Goal: Transaction & Acquisition: Purchase product/service

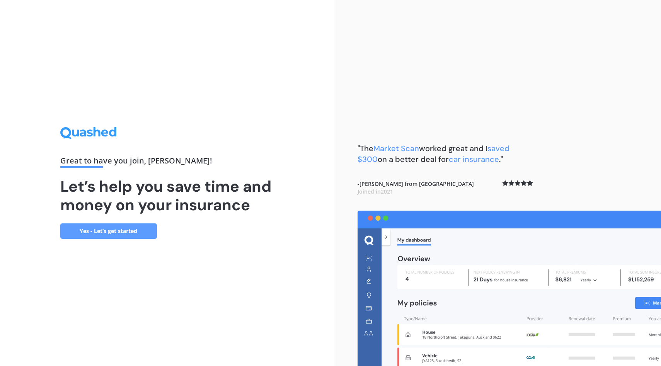
click at [118, 233] on link "Yes - Let’s get started" at bounding box center [108, 231] width 97 height 15
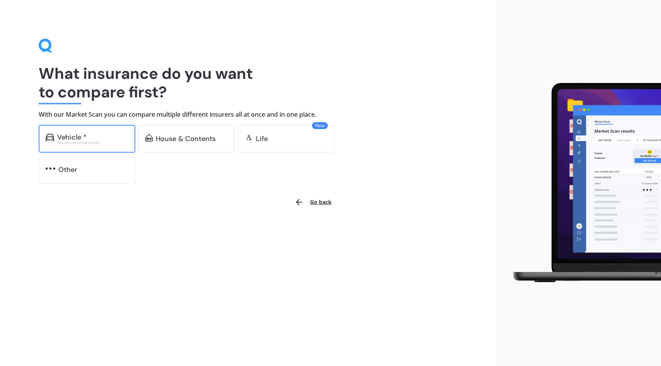
click at [106, 137] on div "Vehicle *" at bounding box center [92, 137] width 71 height 8
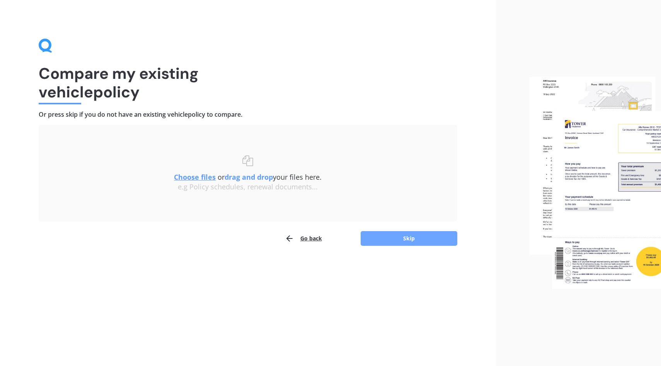
click at [414, 245] on button "Skip" at bounding box center [409, 238] width 97 height 15
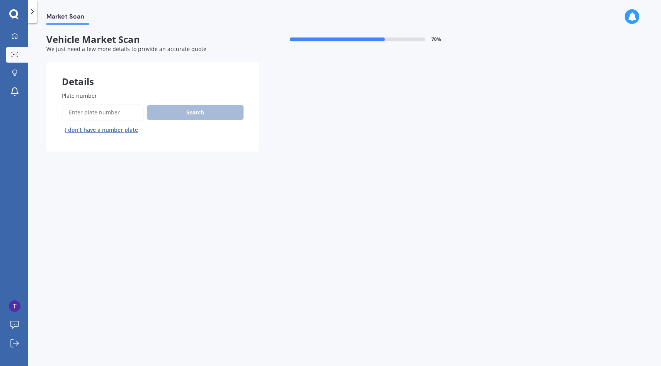
click at [94, 112] on input "Plate number" at bounding box center [103, 112] width 82 height 16
type input "pdp582"
click at [188, 119] on button "Search" at bounding box center [195, 112] width 97 height 15
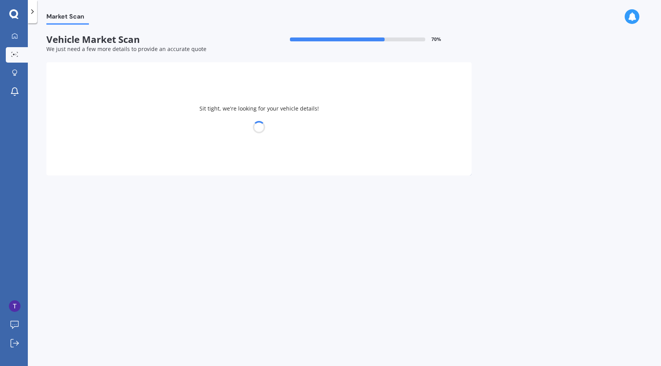
select select "FORD"
select select "RANGER"
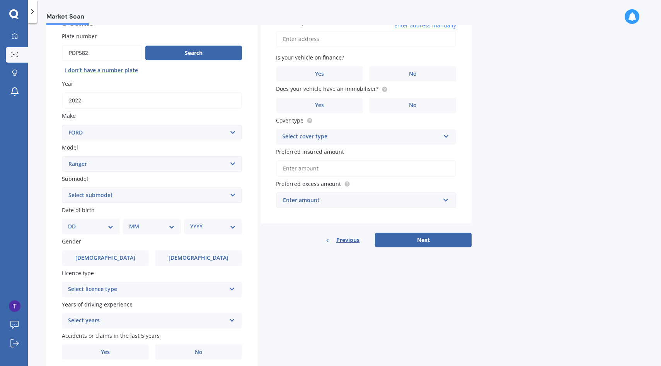
scroll to position [65, 0]
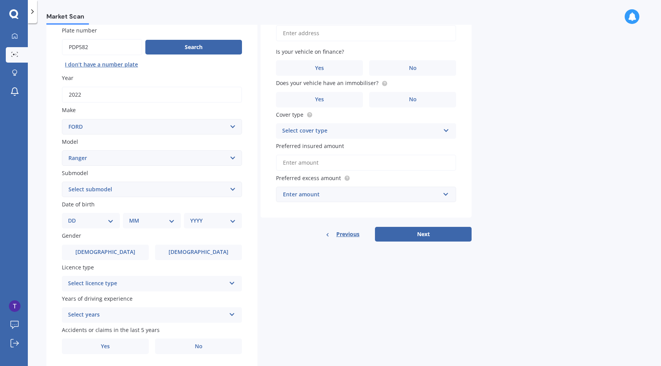
click at [232, 192] on select "Select submodel 4X2 3.2 Litre Turbo Diesel 4X2 XL 2.2 Litre Turbo Diesel 4X2 XL…" at bounding box center [152, 189] width 180 height 15
select select "FX4 TURBO DIESEL"
click at [62, 183] on select "Select submodel 4X2 3.2 Litre Turbo Diesel 4X2 XL 2.2 Litre Turbo Diesel 4X2 XL…" at bounding box center [152, 189] width 180 height 15
click at [112, 222] on select "DD 01 02 03 04 05 06 07 08 09 10 11 12 13 14 15 16 17 18 19 20 21 22 23 24 25 2…" at bounding box center [91, 221] width 46 height 9
select select "09"
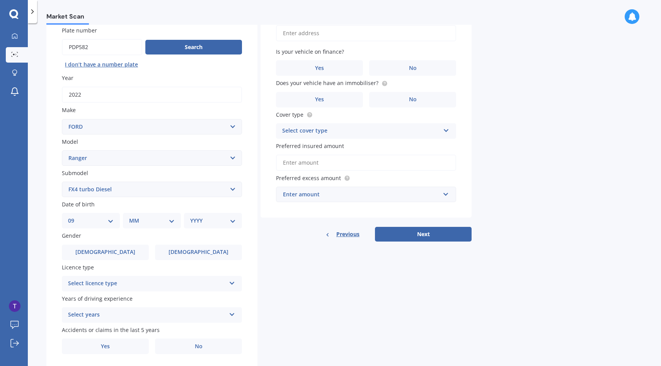
click at [74, 218] on select "DD 01 02 03 04 05 06 07 08 09 10 11 12 13 14 15 16 17 18 19 20 21 22 23 24 25 2…" at bounding box center [91, 221] width 46 height 9
click at [169, 224] on select "MM 01 02 03 04 05 06 07 08 09 10 11 12" at bounding box center [153, 221] width 43 height 9
select select "07"
click at [132, 218] on select "MM 01 02 03 04 05 06 07 08 09 10 11 12" at bounding box center [153, 221] width 43 height 9
click at [229, 223] on select "YYYY 2025 2024 2023 2022 2021 2020 2019 2018 2017 2016 2015 2014 2013 2012 2011…" at bounding box center [211, 221] width 43 height 9
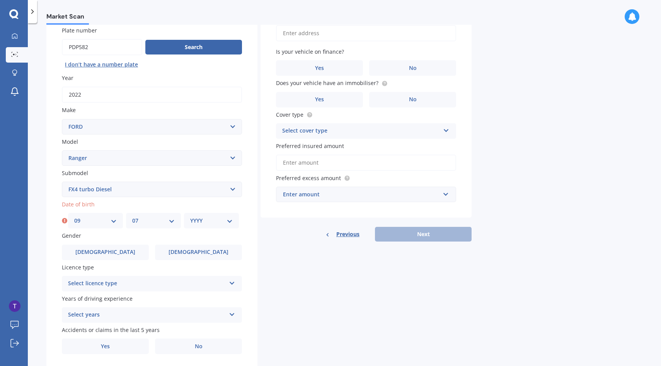
select select "1973"
click at [190, 218] on select "YYYY 2025 2024 2023 2022 2021 2020 2019 2018 2017 2016 2015 2014 2013 2012 2011…" at bounding box center [211, 221] width 43 height 9
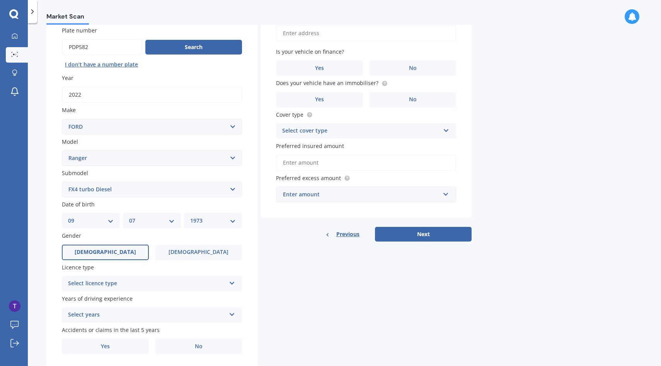
click at [128, 251] on label "[DEMOGRAPHIC_DATA]" at bounding box center [105, 252] width 87 height 15
click at [0, 0] on input "[DEMOGRAPHIC_DATA]" at bounding box center [0, 0] width 0 height 0
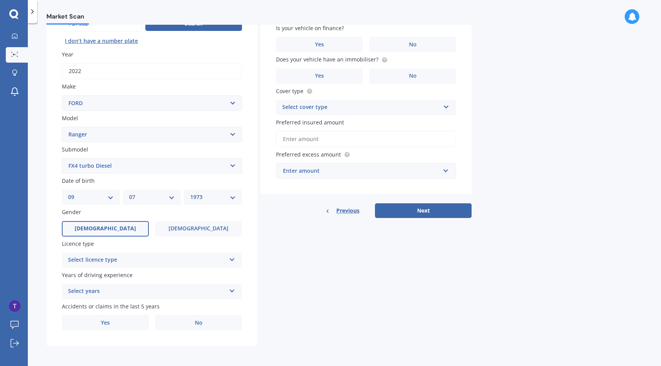
click at [232, 261] on icon at bounding box center [232, 258] width 7 height 5
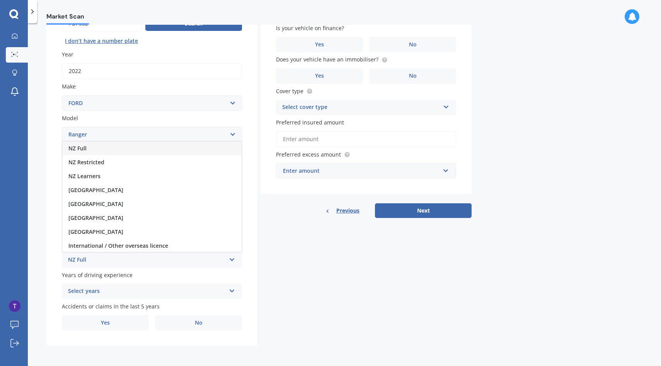
click at [172, 148] on div "NZ Full" at bounding box center [151, 149] width 179 height 14
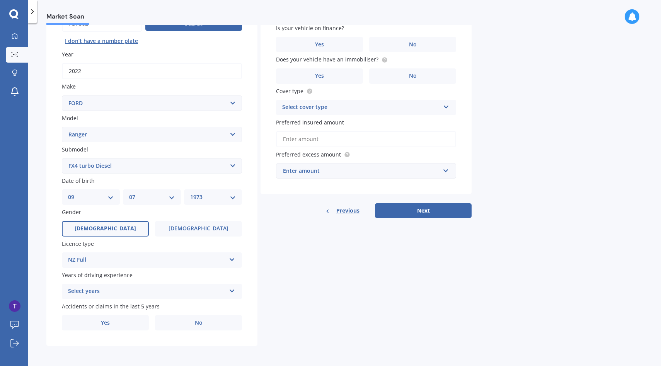
click at [233, 292] on icon at bounding box center [232, 289] width 7 height 5
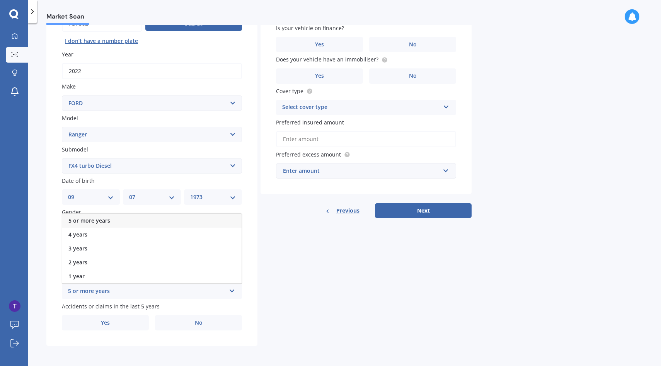
click at [176, 224] on div "5 or more years" at bounding box center [151, 221] width 179 height 14
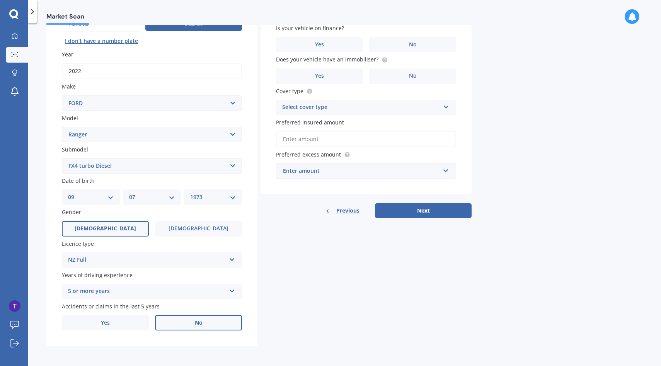
click at [200, 323] on span "No" at bounding box center [199, 323] width 8 height 7
click at [0, 0] on input "No" at bounding box center [0, 0] width 0 height 0
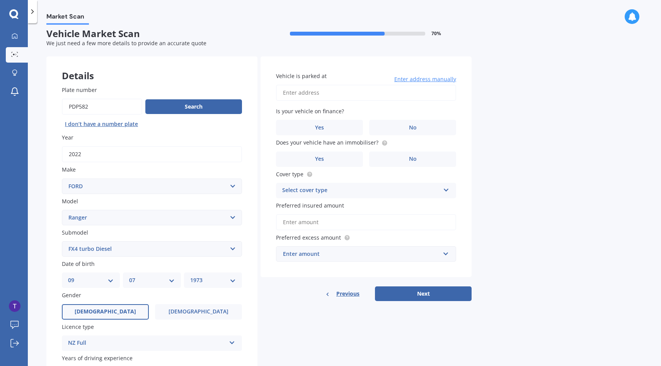
scroll to position [0, 0]
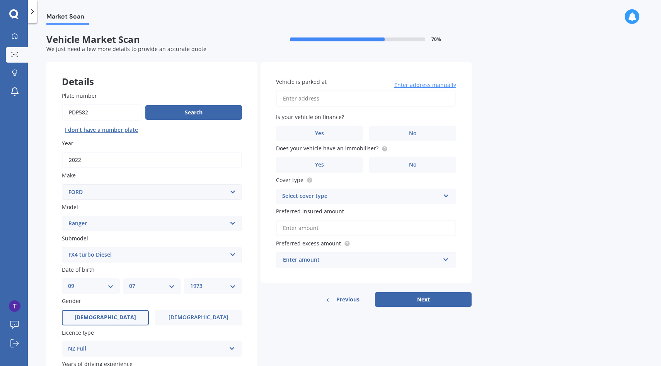
click at [316, 99] on input "Vehicle is parked at" at bounding box center [366, 99] width 180 height 16
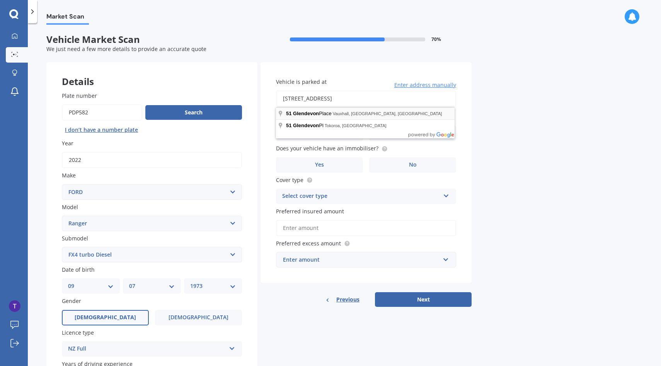
type input "[STREET_ADDRESS]"
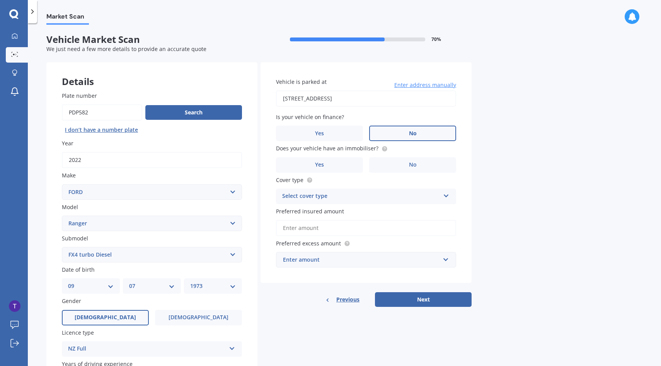
click at [415, 133] on span "No" at bounding box center [413, 133] width 8 height 7
click at [0, 0] on input "No" at bounding box center [0, 0] width 0 height 0
click at [323, 166] on span "Yes" at bounding box center [319, 165] width 9 height 7
click at [0, 0] on input "Yes" at bounding box center [0, 0] width 0 height 0
click at [448, 200] on div "Select cover type Comprehensive Third Party, Fire & Theft Third Party" at bounding box center [366, 196] width 180 height 15
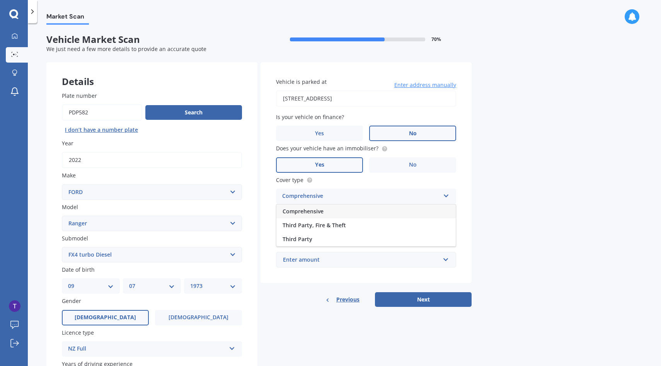
click at [370, 215] on div "Comprehensive" at bounding box center [366, 212] width 179 height 14
click at [390, 232] on input "Preferred insured amount" at bounding box center [366, 228] width 180 height 16
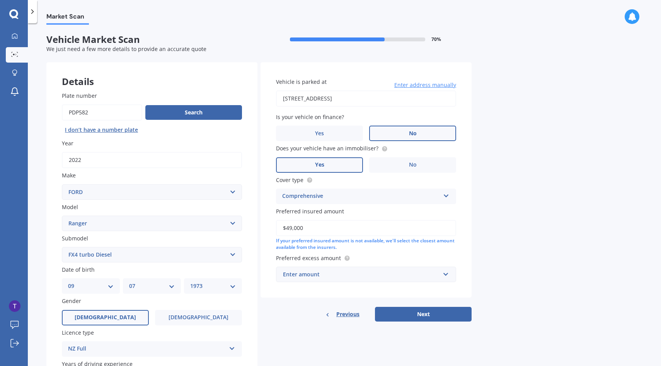
type input "$49,000"
click at [451, 277] on div "Enter amount $100 $400 $500 $750 $1,000 $1,500 $2,000" at bounding box center [366, 274] width 180 height 15
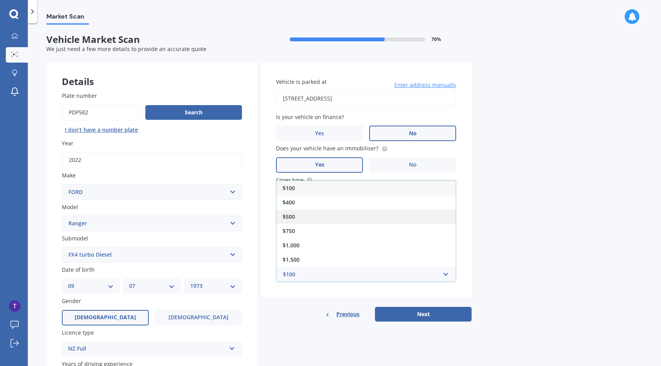
click at [421, 222] on div "$500" at bounding box center [366, 217] width 179 height 14
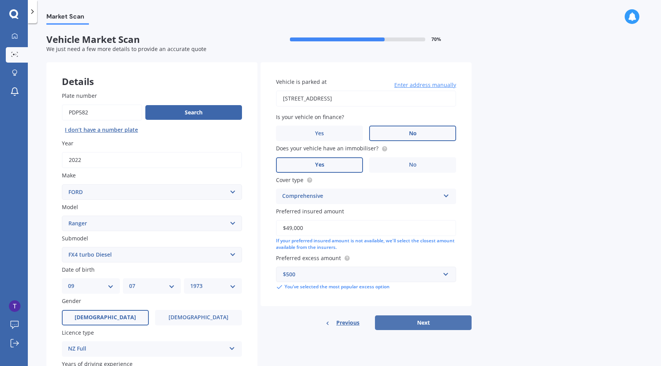
click at [425, 324] on button "Next" at bounding box center [423, 323] width 97 height 15
select select "09"
select select "07"
select select "1973"
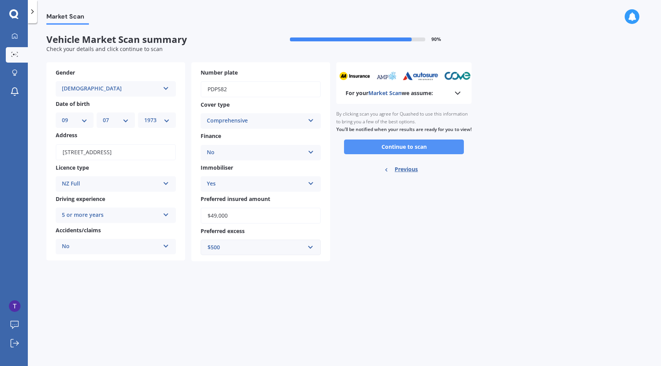
click at [420, 154] on button "Continue to scan" at bounding box center [404, 147] width 120 height 15
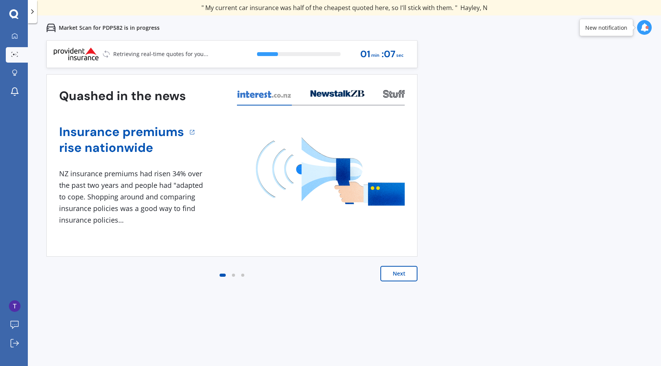
click at [406, 276] on button "Next" at bounding box center [399, 273] width 37 height 15
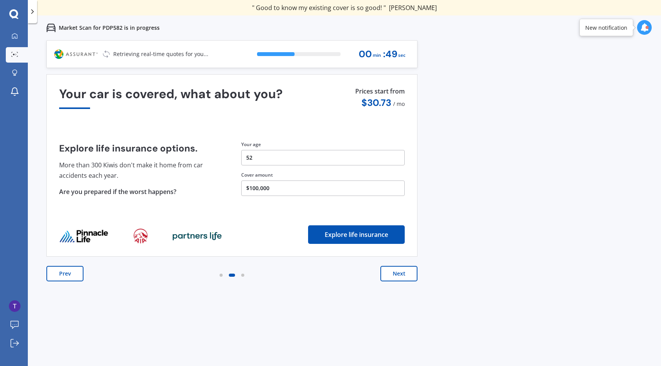
click at [402, 276] on button "Next" at bounding box center [399, 273] width 37 height 15
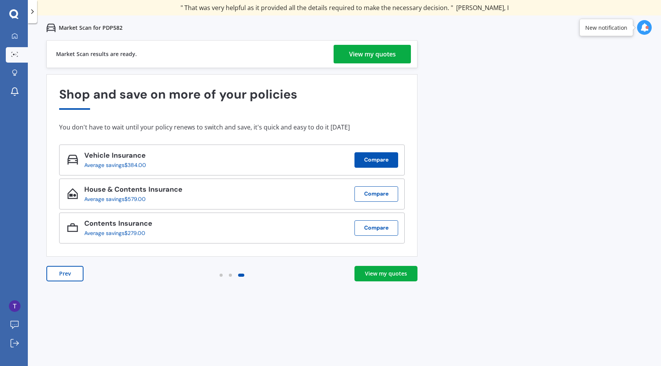
click at [383, 159] on button "Compare" at bounding box center [377, 159] width 44 height 15
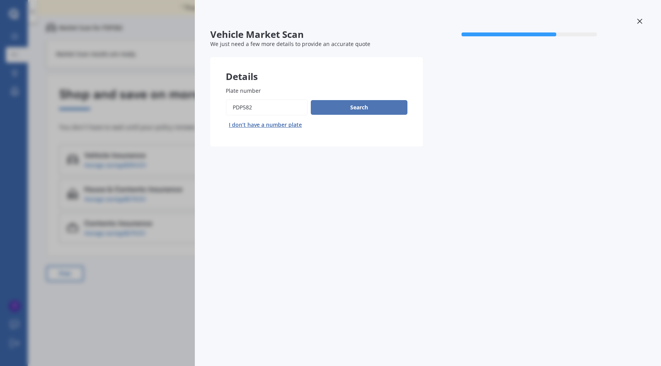
click at [369, 106] on button "Search" at bounding box center [359, 107] width 97 height 15
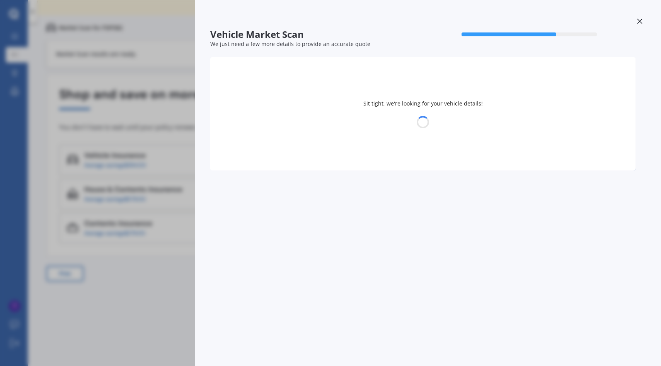
select select "FORD"
select select "RANGER"
select select "09"
select select "07"
select select "1973"
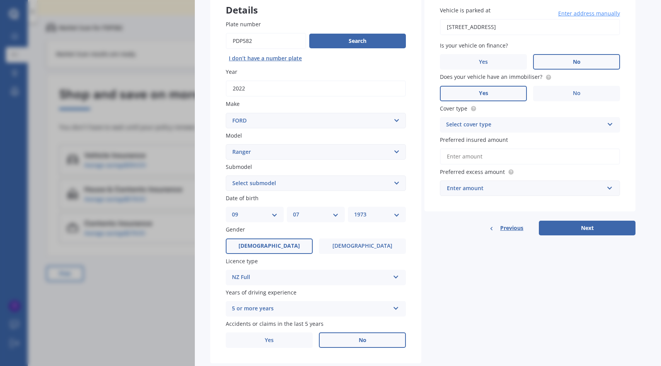
scroll to position [87, 0]
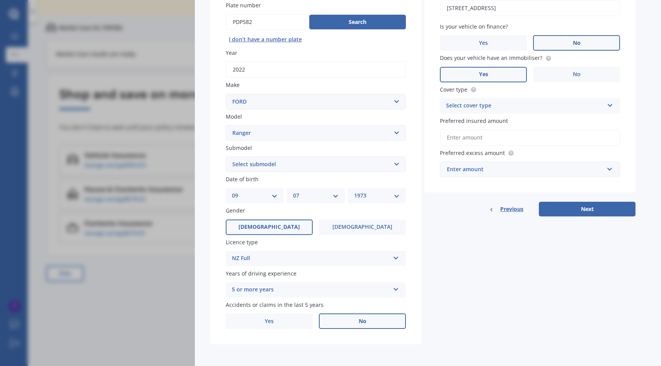
click at [480, 137] on input "Preferred insured amount" at bounding box center [530, 138] width 180 height 16
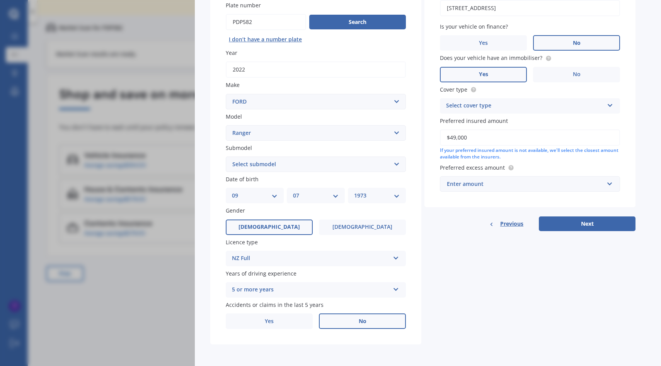
type input "$49,000"
click at [609, 183] on input "text" at bounding box center [527, 184] width 173 height 15
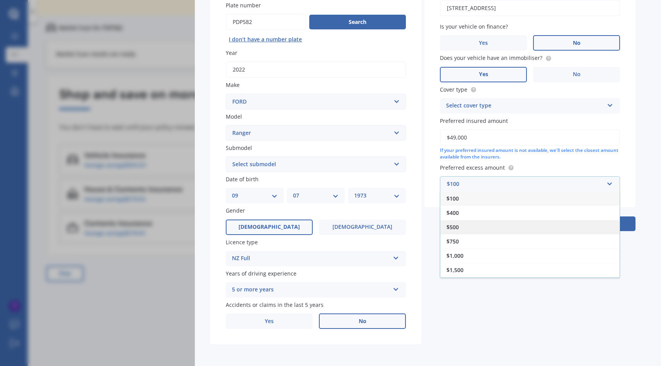
click at [492, 226] on div "$500" at bounding box center [530, 227] width 179 height 14
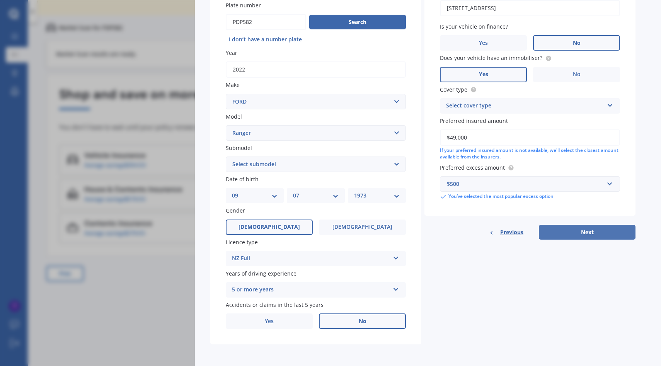
click at [586, 233] on button "Next" at bounding box center [587, 232] width 97 height 15
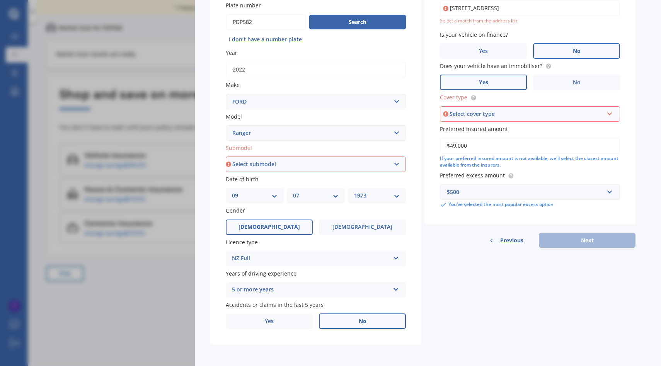
click at [400, 163] on select "Select submodel 4X2 3.2 Litre Turbo Diesel 4X2 XL 2.2 Litre Turbo Diesel 4X2 XL…" at bounding box center [316, 164] width 180 height 15
select select "FX4 TURBO DIESEL"
click at [226, 157] on select "Select submodel 4X2 3.2 Litre Turbo Diesel 4X2 XL 2.2 Litre Turbo Diesel 4X2 XL…" at bounding box center [316, 164] width 180 height 15
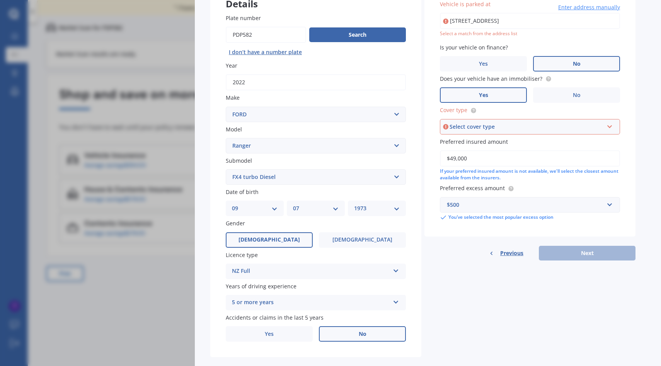
scroll to position [72, 0]
click at [609, 128] on icon at bounding box center [610, 125] width 7 height 5
click at [543, 147] on div "Comprehensive" at bounding box center [530, 142] width 179 height 14
click at [563, 23] on input "[STREET_ADDRESS]" at bounding box center [530, 21] width 180 height 16
click at [627, 97] on div "Vehicle is parked at [STREET_ADDRESS] Enter address manually Select a match fro…" at bounding box center [530, 111] width 211 height 252
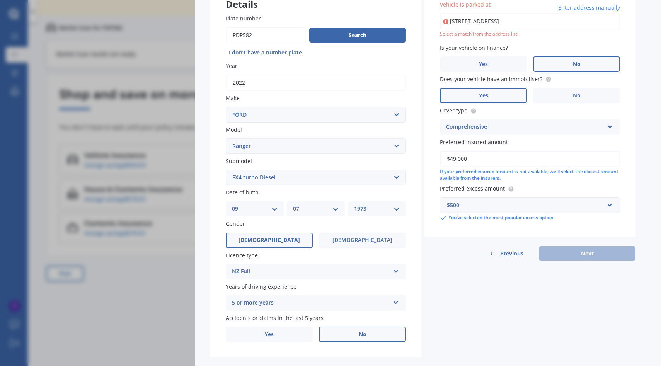
click at [535, 159] on input "$49,000" at bounding box center [530, 159] width 180 height 16
click at [587, 254] on div "Previous Next" at bounding box center [530, 253] width 211 height 15
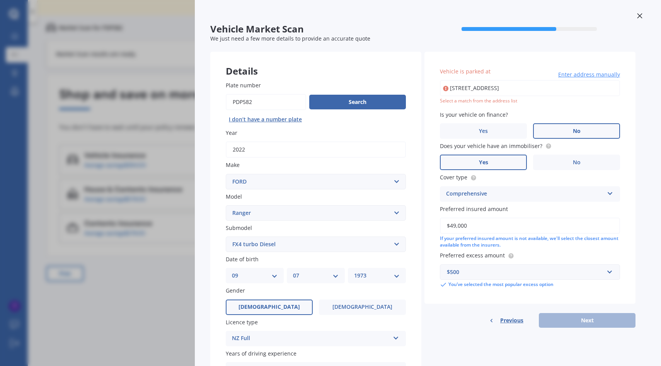
scroll to position [0, 0]
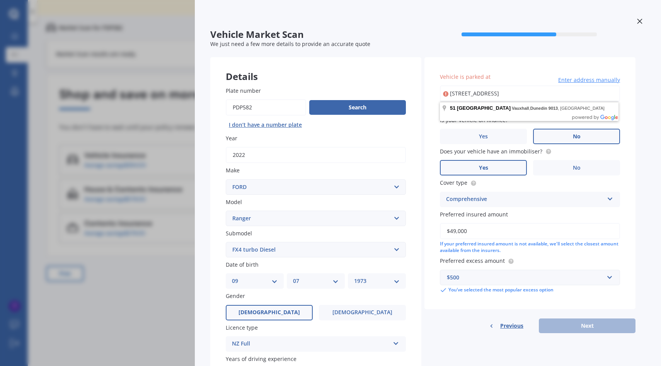
click at [561, 95] on input "[STREET_ADDRESS]" at bounding box center [530, 93] width 180 height 16
click at [525, 92] on input "[STREET_ADDRESS]" at bounding box center [530, 93] width 180 height 16
click at [522, 92] on input "[STREET_ADDRESS]" at bounding box center [530, 93] width 180 height 16
type input "[STREET_ADDRESS]"
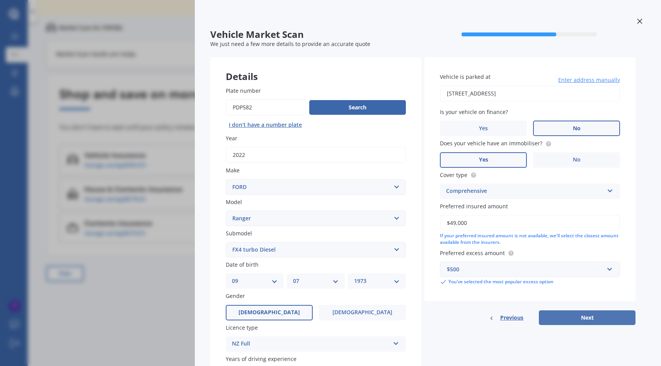
click at [586, 318] on button "Next" at bounding box center [587, 318] width 97 height 15
select select "09"
select select "07"
select select "1973"
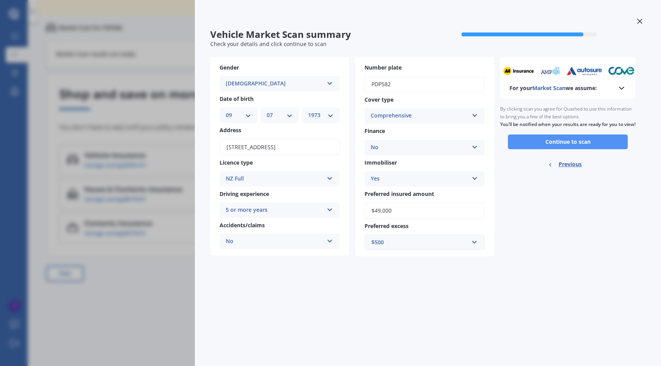
click at [588, 149] on button "Continue to scan" at bounding box center [568, 142] width 120 height 15
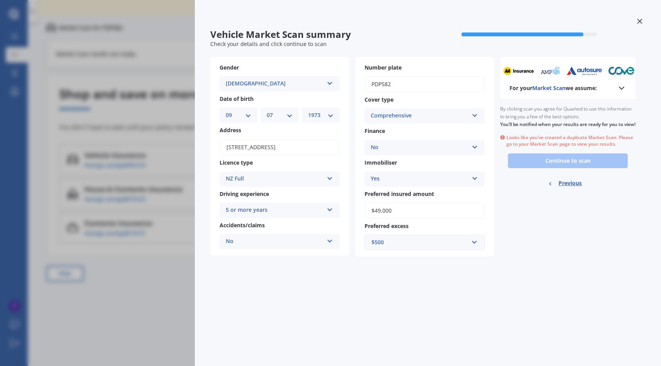
click at [571, 189] on span "Previous" at bounding box center [570, 184] width 23 height 12
select select "FORD"
select select "RANGER"
select select "FX4 TURBO DIESEL"
select select "09"
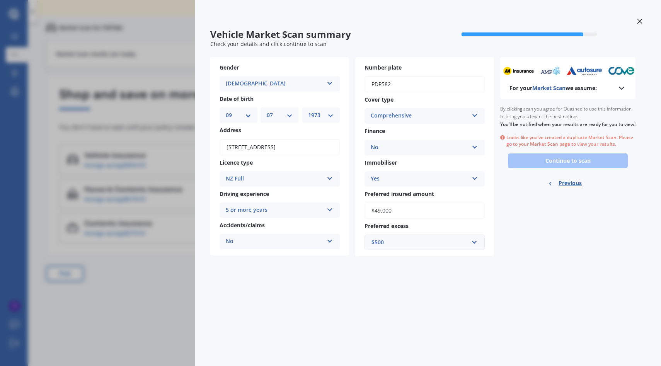
select select "07"
select select "1973"
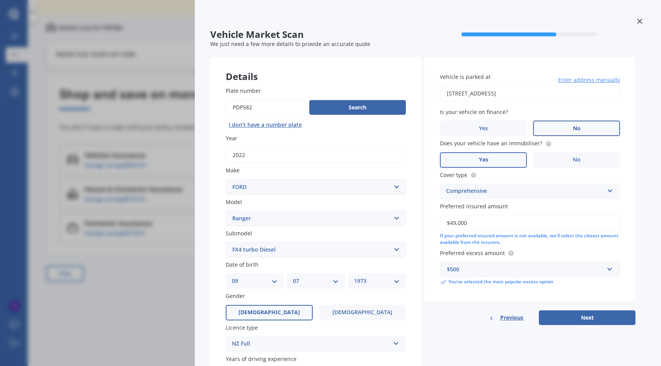
click at [637, 22] on icon at bounding box center [639, 21] width 5 height 5
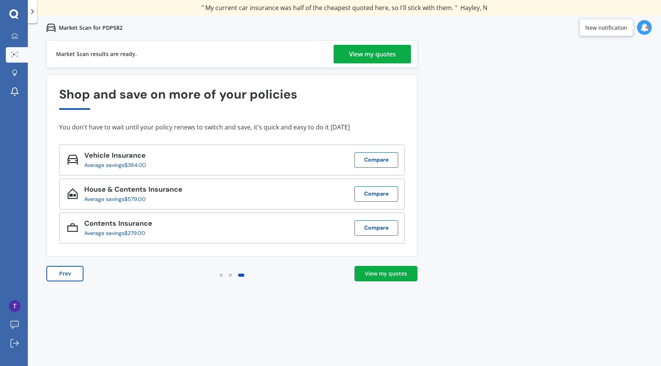
click at [374, 51] on div "View my quotes" at bounding box center [372, 54] width 47 height 19
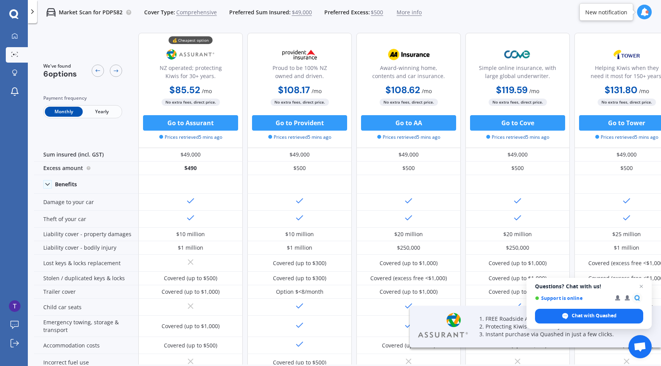
click at [104, 113] on span "Yearly" at bounding box center [102, 112] width 38 height 10
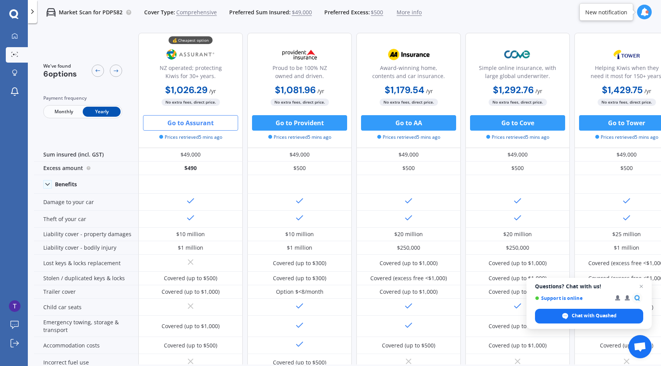
click at [193, 124] on button "Go to Assurant" at bounding box center [190, 122] width 95 height 15
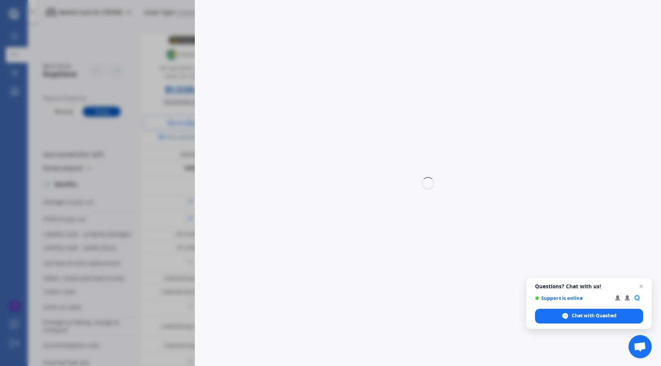
select select "full"
select select "0"
select select "Otago"
select select "FORD"
select select "RANGER"
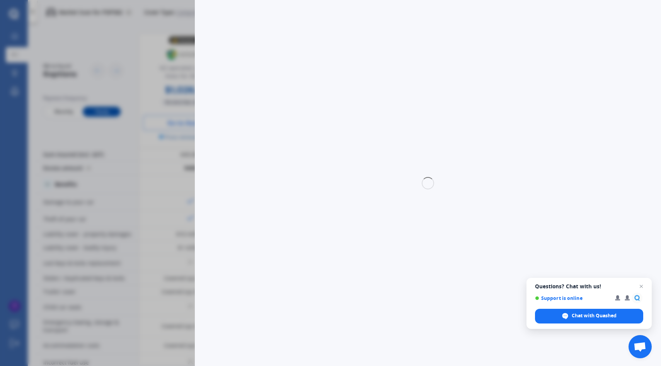
select select "FX4 TURBO DIESEL"
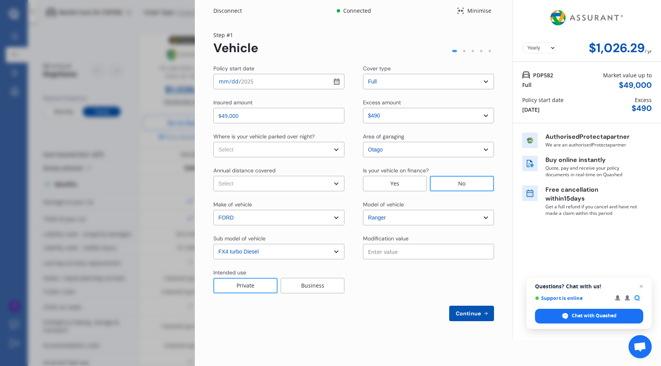
click at [337, 150] on select "Select In a garage On own property On street or road" at bounding box center [278, 149] width 131 height 15
select select "On own property"
click at [213, 142] on select "Select In a garage On own property On street or road" at bounding box center [278, 149] width 131 height 15
click at [337, 184] on select "Select Low (less than 15,000km per year) Average (15,000-30,000km per year) Hig…" at bounding box center [278, 183] width 131 height 15
select select "15000"
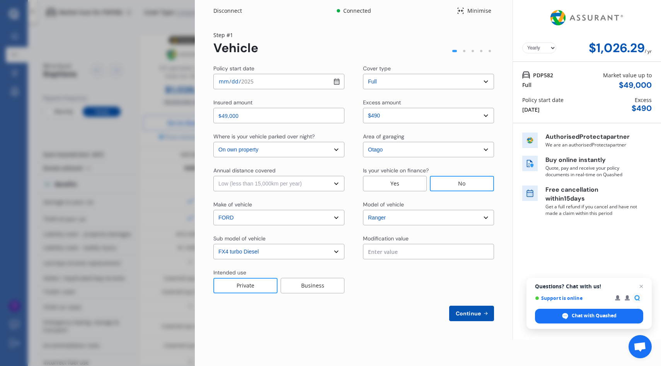
click at [213, 176] on select "Select Low (less than 15,000km per year) Average (15,000-30,000km per year) Hig…" at bounding box center [278, 183] width 131 height 15
click at [325, 290] on div "Business" at bounding box center [313, 285] width 64 height 15
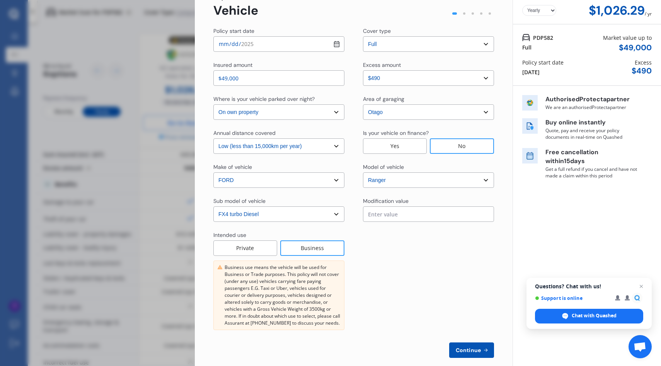
scroll to position [48, 0]
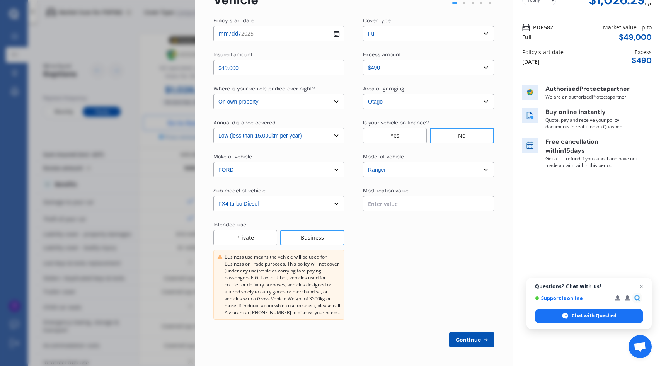
click at [473, 341] on span "Continue" at bounding box center [468, 340] width 28 height 6
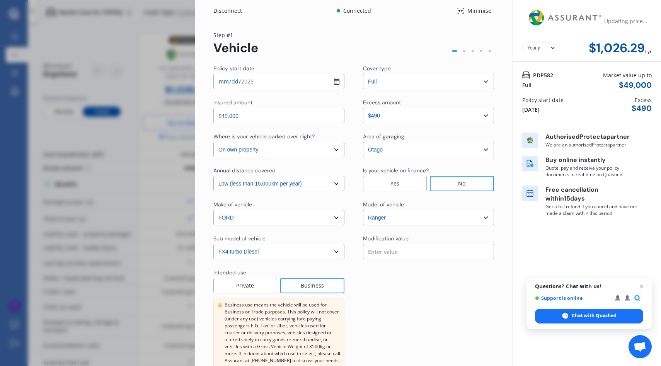
select select "Mr"
select select "09"
select select "07"
select select "1973"
select select "full"
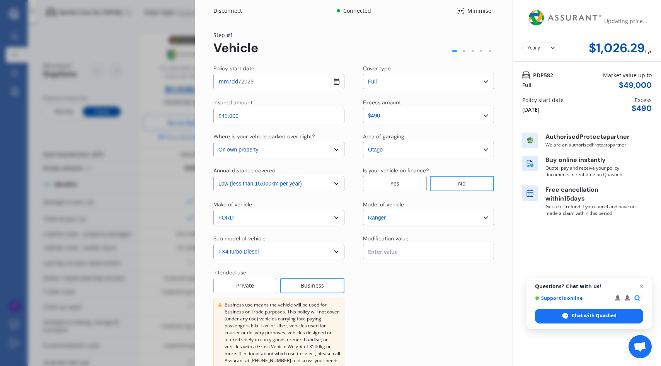
select select "more than 4 years"
select select "[GEOGRAPHIC_DATA]"
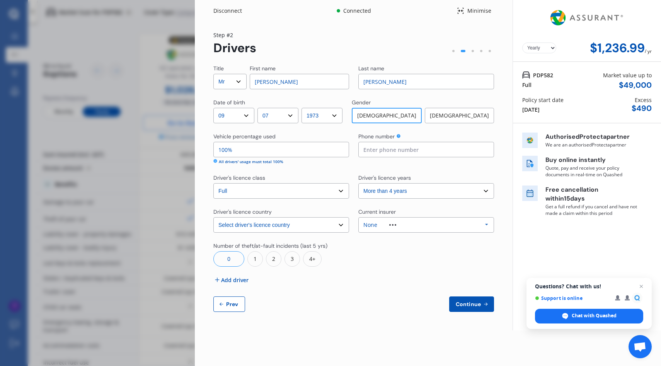
click at [235, 283] on span "Add driver" at bounding box center [234, 280] width 27 height 8
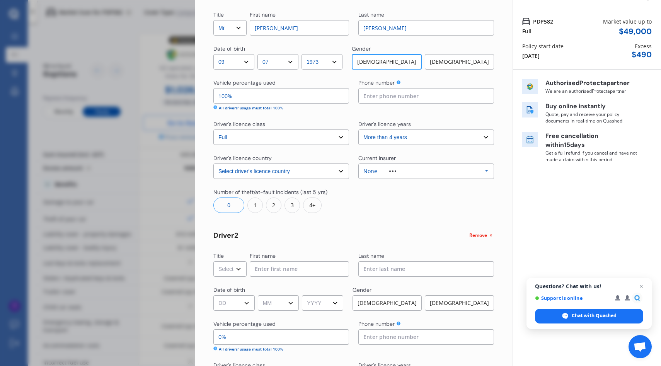
scroll to position [72, 0]
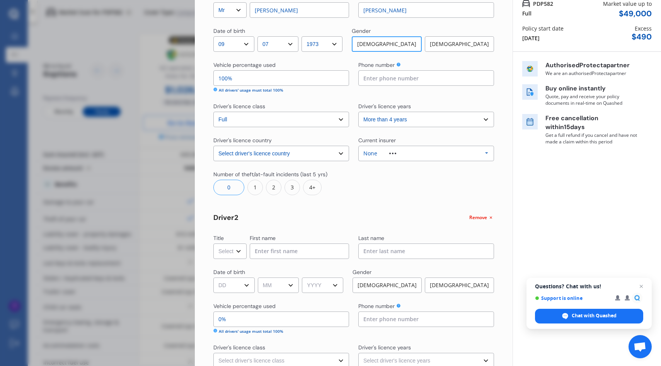
click at [241, 251] on select "Select Mr Mrs Miss Ms Dr" at bounding box center [229, 251] width 33 height 15
select select "Mrs"
click at [213, 244] on select "Select Mr Mrs Miss Ms Dr" at bounding box center [229, 251] width 33 height 15
click at [272, 251] on input at bounding box center [299, 251] width 99 height 15
type input "[PERSON_NAME]"
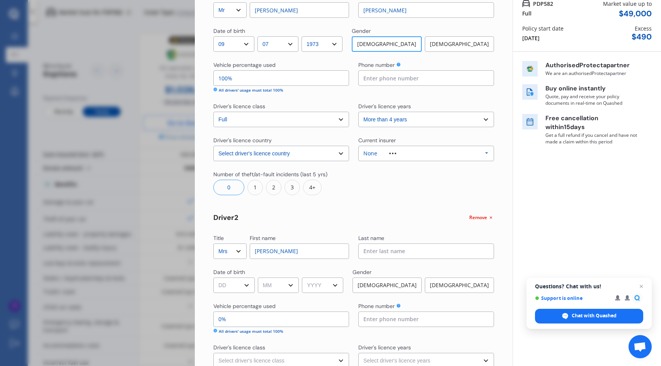
click at [407, 254] on input at bounding box center [427, 251] width 136 height 15
type input "[PERSON_NAME]"
click at [250, 285] on select "DD 01 02 03 04 05 06 07 08 09 10 11 12 13 14 15 16 17 18 19 20 21 22 23 24 25 2…" at bounding box center [233, 285] width 41 height 15
select select "02"
click at [213, 278] on select "DD 01 02 03 04 05 06 07 08 09 10 11 12 13 14 15 16 17 18 19 20 21 22 23 24 25 2…" at bounding box center [233, 285] width 41 height 15
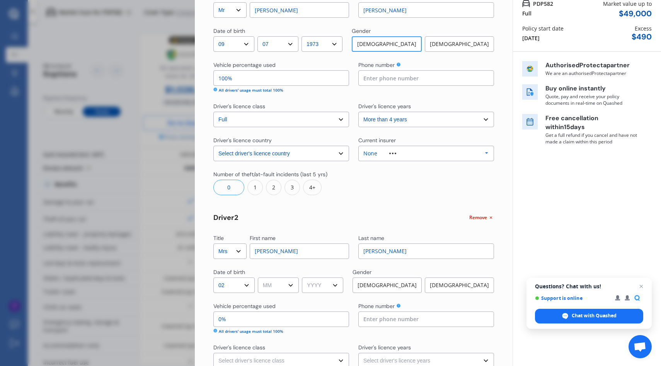
click at [293, 289] on select "MM 01 02 03 04 05 06 07 08 09 10 11 12" at bounding box center [278, 285] width 41 height 15
select select "03"
click at [259, 278] on select "MM 01 02 03 04 05 06 07 08 09 10 11 12" at bounding box center [278, 285] width 41 height 15
click at [342, 286] on select "YYYY 2009 2008 2007 2006 2005 2004 2003 2002 2001 2000 1999 1998 1997 1996 1995…" at bounding box center [322, 285] width 41 height 15
select select "1981"
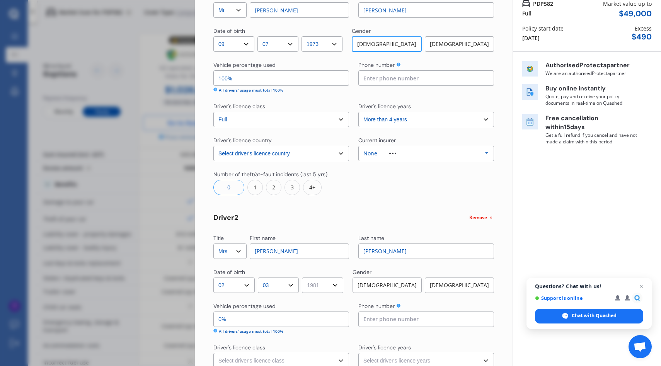
click at [305, 278] on select "YYYY 2009 2008 2007 2006 2005 2004 2003 2002 2001 2000 1999 1998 1997 1996 1995…" at bounding box center [322, 285] width 41 height 15
click at [456, 282] on div "[DEMOGRAPHIC_DATA]" at bounding box center [459, 285] width 69 height 15
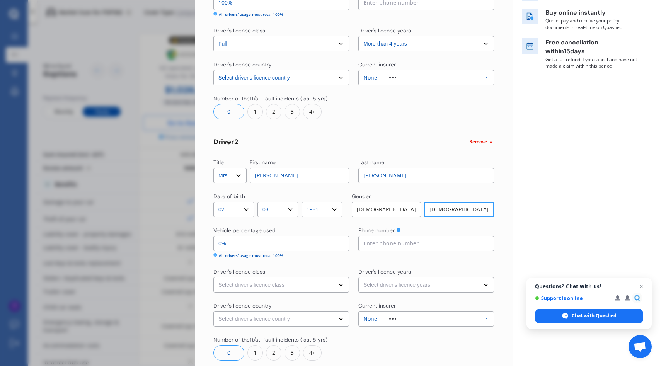
scroll to position [154, 0]
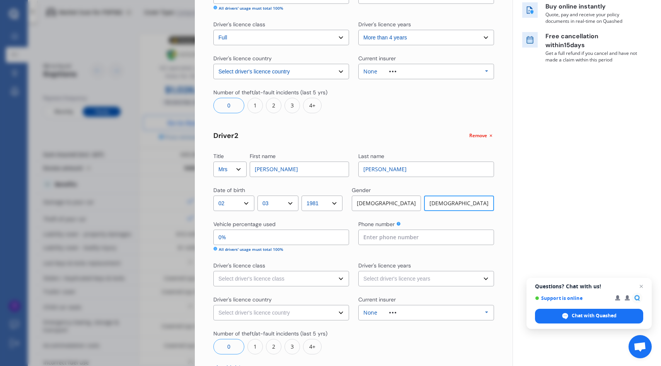
click at [284, 239] on input "0%" at bounding box center [281, 237] width 136 height 15
type input "0%"
type input "95%"
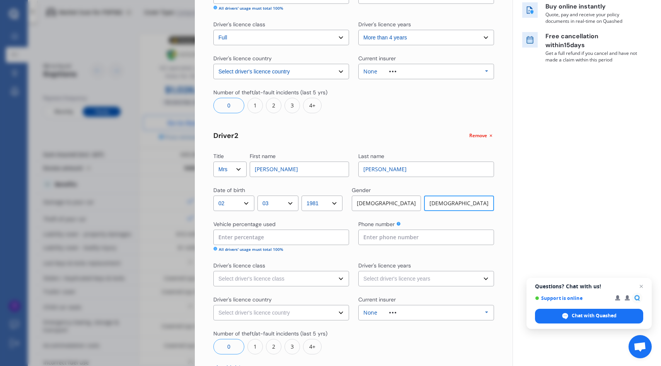
type input "5%"
type input "50%"
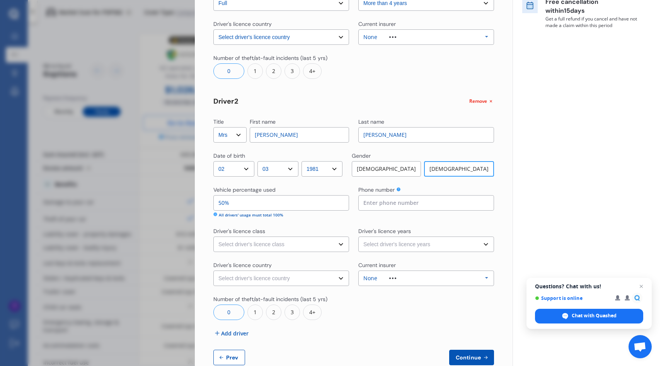
scroll to position [206, 0]
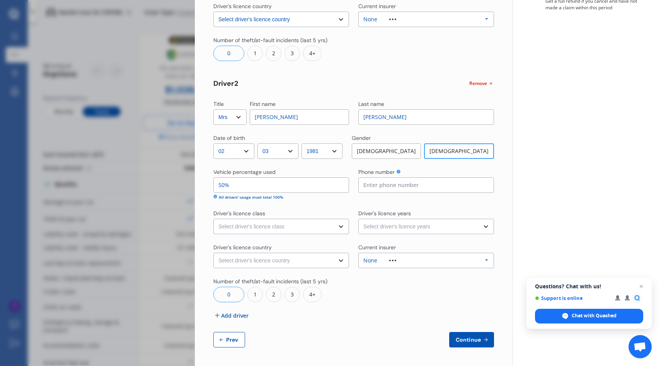
type input "50%"
click at [390, 186] on input at bounding box center [427, 185] width 136 height 15
type input "0212791207"
click at [338, 227] on select "Select driver's licence class None Learner Restricted Full" at bounding box center [281, 226] width 136 height 15
select select "full"
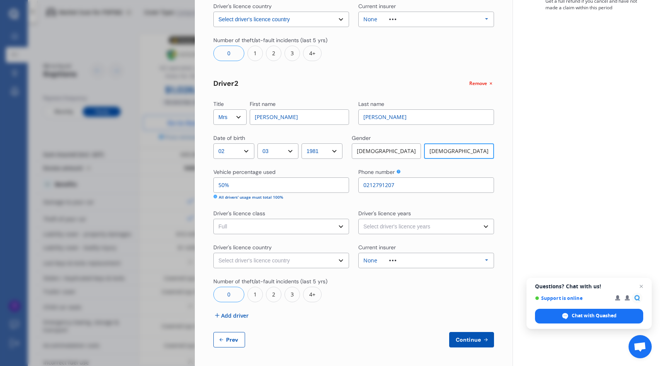
click at [213, 219] on select "Select driver's licence class None Learner Restricted Full" at bounding box center [281, 226] width 136 height 15
click at [480, 226] on select "Select driver's licence years Less than 1 year 1-2 years 2-4 years More than 4 …" at bounding box center [427, 226] width 136 height 15
select select "more than 4 years"
click at [359, 219] on select "Select driver's licence years Less than 1 year 1-2 years 2-4 years More than 4 …" at bounding box center [427, 226] width 136 height 15
click at [337, 262] on select "Select driver's licence country [GEOGRAPHIC_DATA] [GEOGRAPHIC_DATA] [GEOGRAPHIC…" at bounding box center [281, 260] width 136 height 15
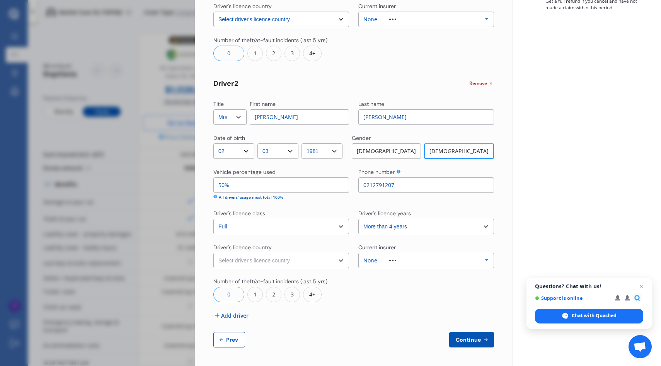
select select "[GEOGRAPHIC_DATA]"
click at [213, 253] on select "Select driver's licence country [GEOGRAPHIC_DATA] [GEOGRAPHIC_DATA] [GEOGRAPHIC…" at bounding box center [281, 260] width 136 height 15
click at [481, 262] on icon at bounding box center [487, 260] width 12 height 14
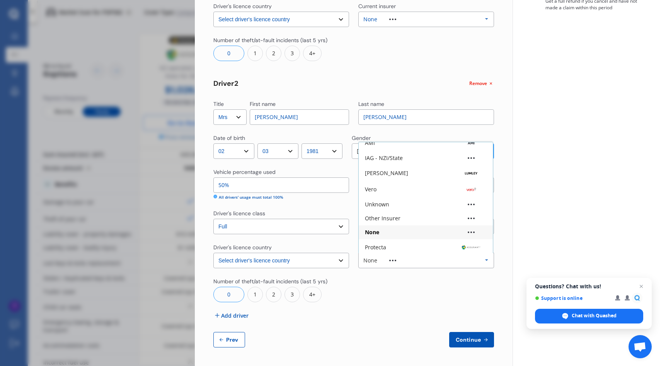
scroll to position [51, 0]
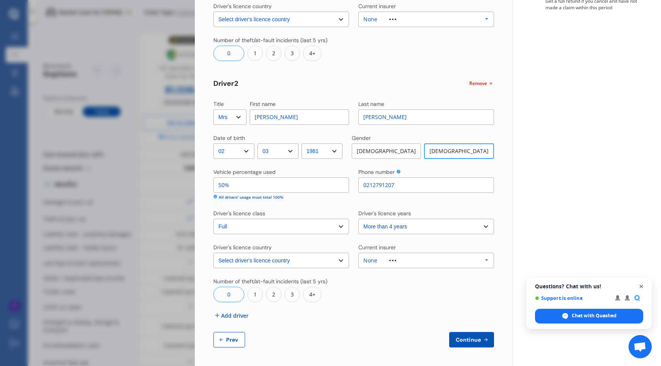
click at [642, 289] on span "Close chat" at bounding box center [642, 287] width 10 height 10
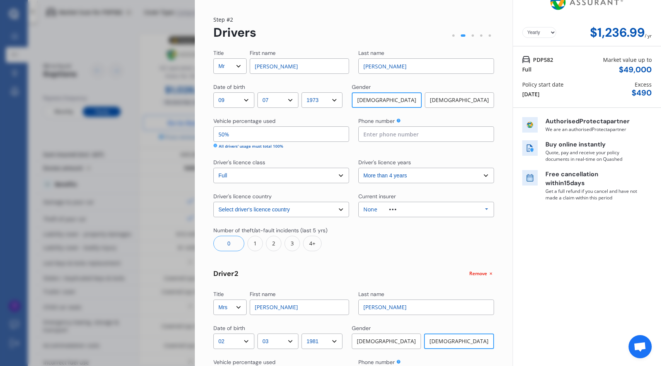
scroll to position [17, 0]
click at [488, 272] on icon at bounding box center [491, 273] width 6 height 6
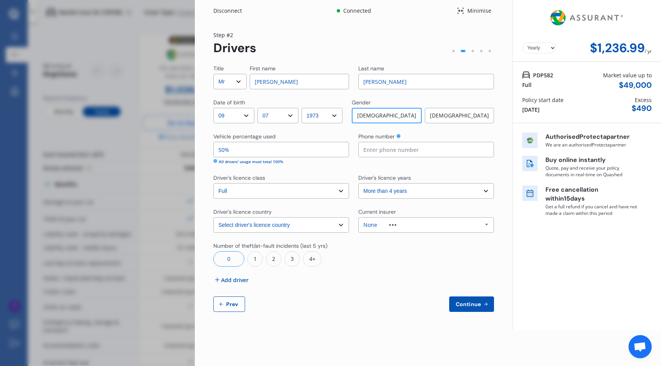
scroll to position [0, 0]
click at [227, 303] on span "Prev" at bounding box center [232, 304] width 15 height 6
select select "full"
select select "0"
select select "On own property"
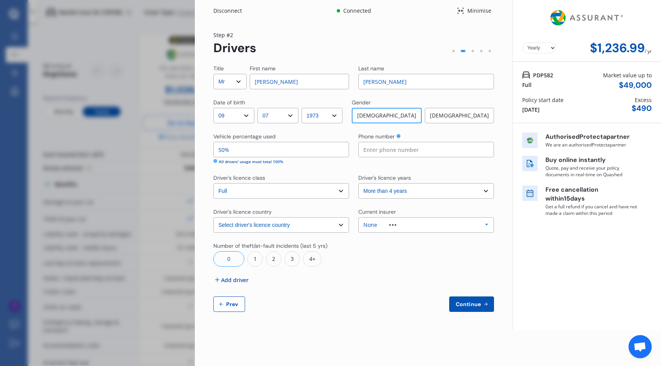
select select "Otago"
select select "15000"
select select "FORD"
select select "RANGER"
select select "FX4 TURBO DIESEL"
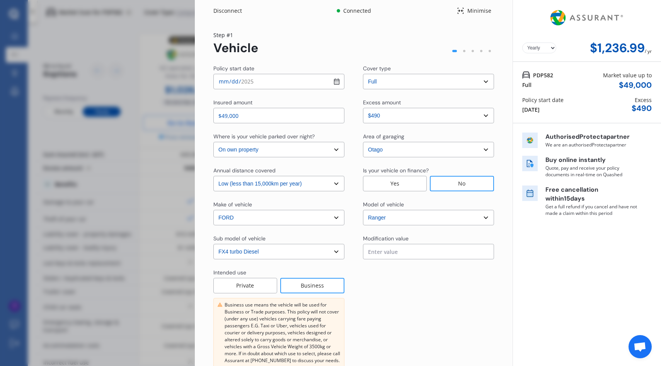
click at [241, 287] on div "Private" at bounding box center [245, 285] width 64 height 15
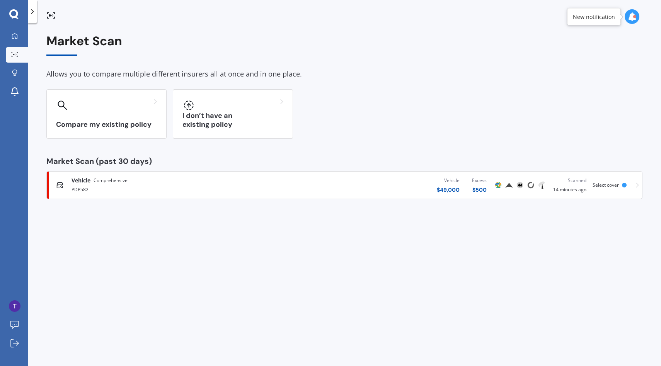
click at [32, 13] on polyline at bounding box center [33, 12] width 2 height 4
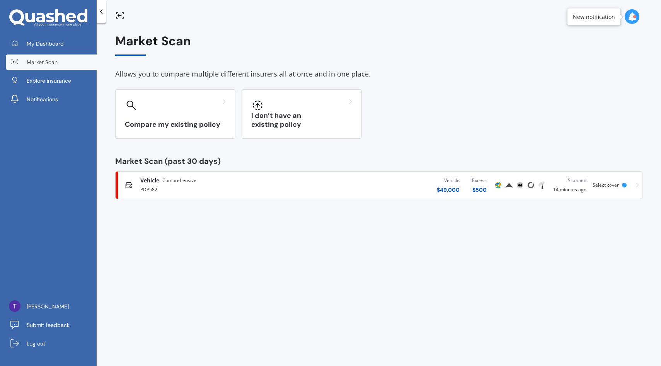
click at [460, 118] on div "Compare my existing policy I don’t have an existing policy" at bounding box center [379, 114] width 528 height 50
